Goal: Information Seeking & Learning: Find specific fact

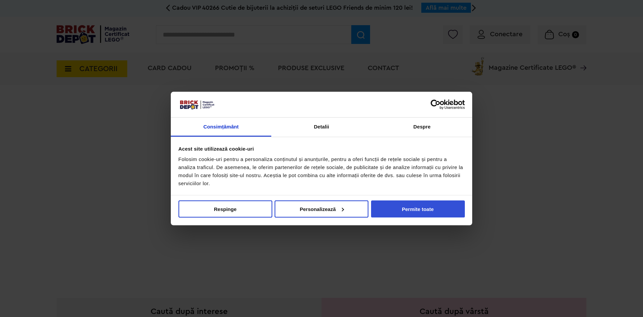
click at [441, 201] on button "Permite toate" at bounding box center [418, 208] width 94 height 17
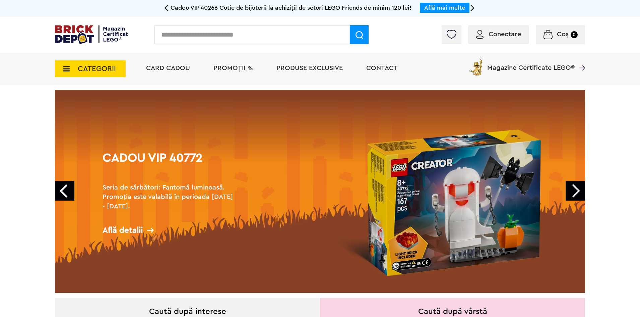
click at [251, 34] on input "text" at bounding box center [251, 34] width 195 height 19
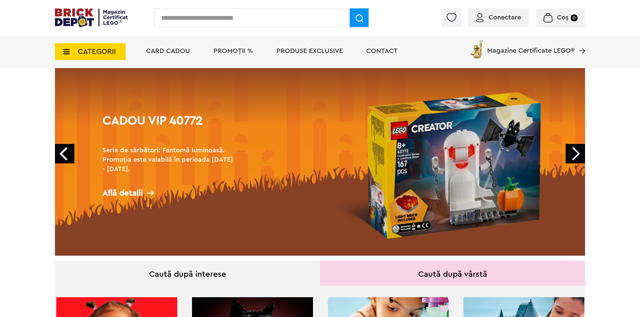
scroll to position [34, 0]
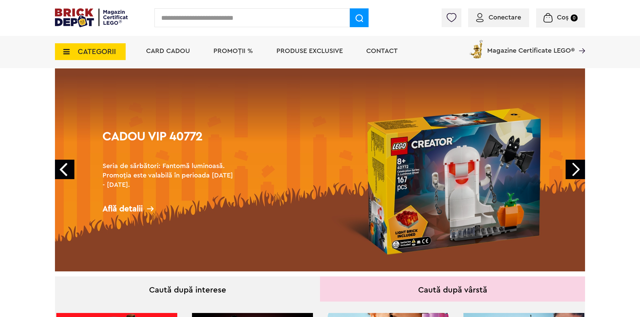
click at [231, 14] on input "text" at bounding box center [251, 17] width 195 height 19
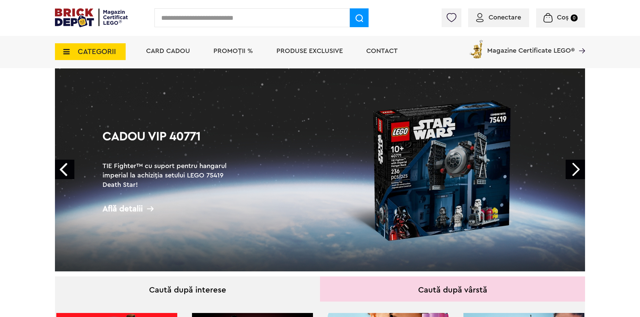
type input "*"
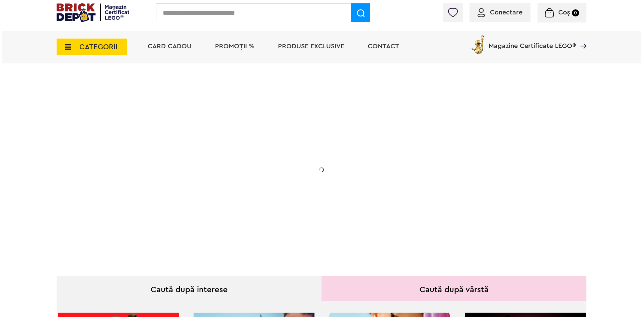
scroll to position [34, 0]
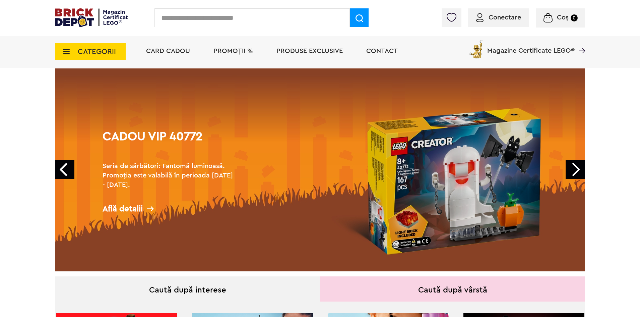
click at [242, 21] on input "text" at bounding box center [251, 17] width 195 height 19
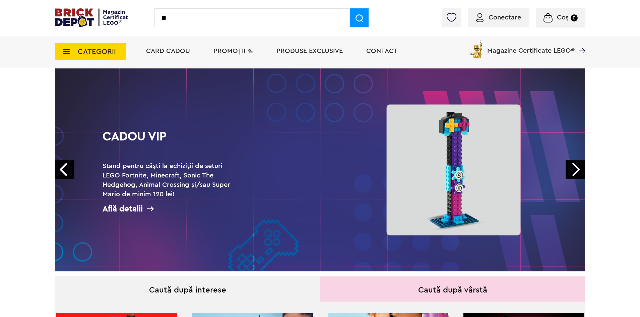
click at [237, 19] on input "**" at bounding box center [251, 17] width 195 height 19
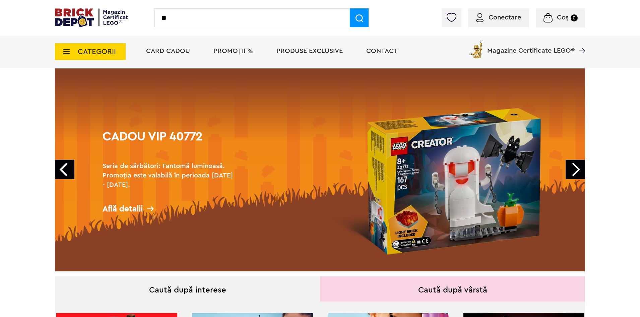
type input "*"
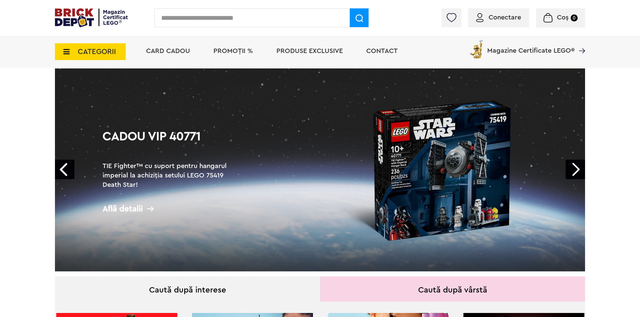
click at [247, 17] on input "text" at bounding box center [251, 17] width 195 height 19
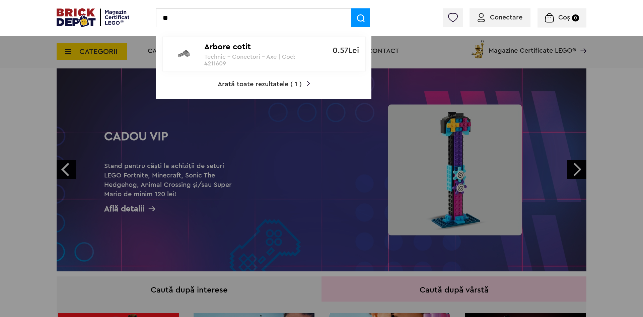
type input "*"
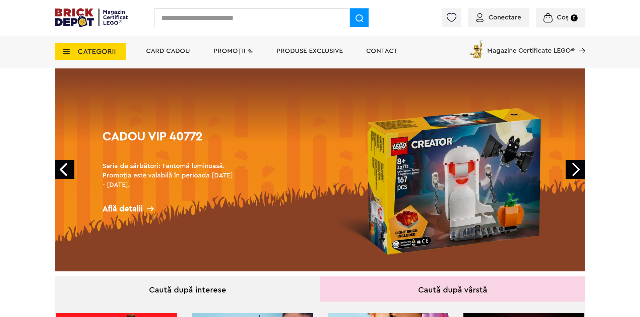
click at [240, 22] on input "text" at bounding box center [251, 17] width 195 height 19
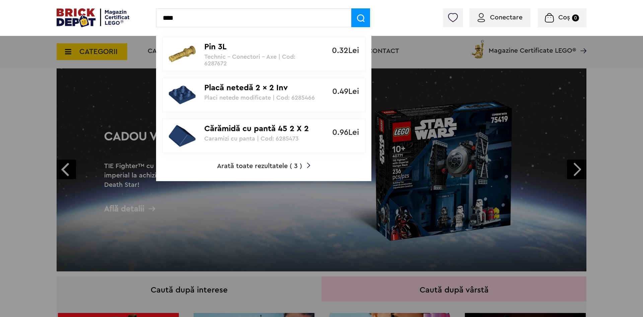
type input "****"
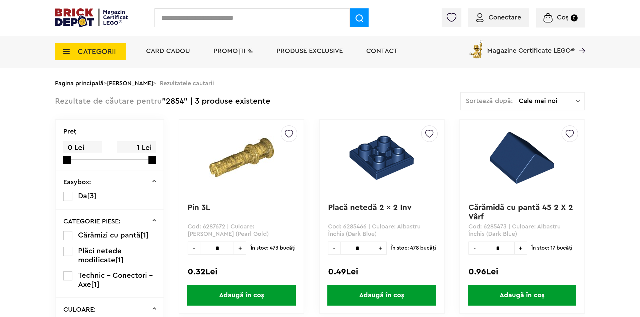
scroll to position [34, 0]
